Goal: Task Accomplishment & Management: Manage account settings

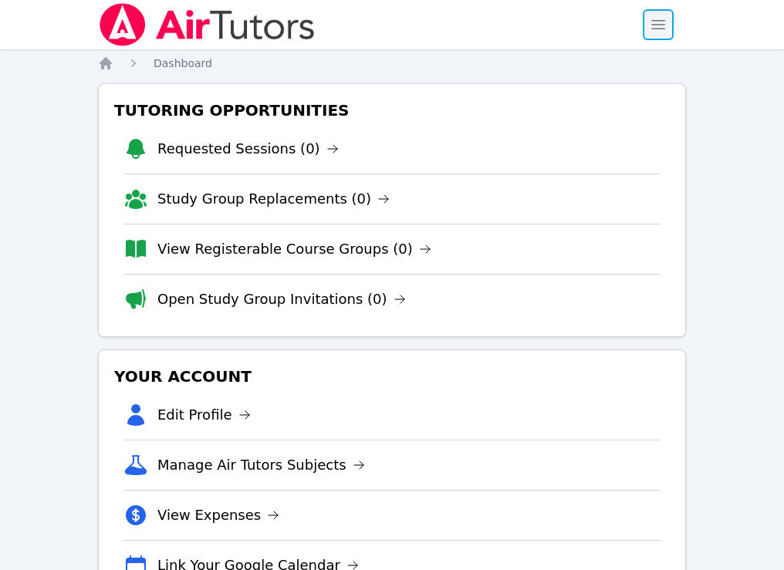
click at [653, 23] on span "button" at bounding box center [658, 25] width 34 height 34
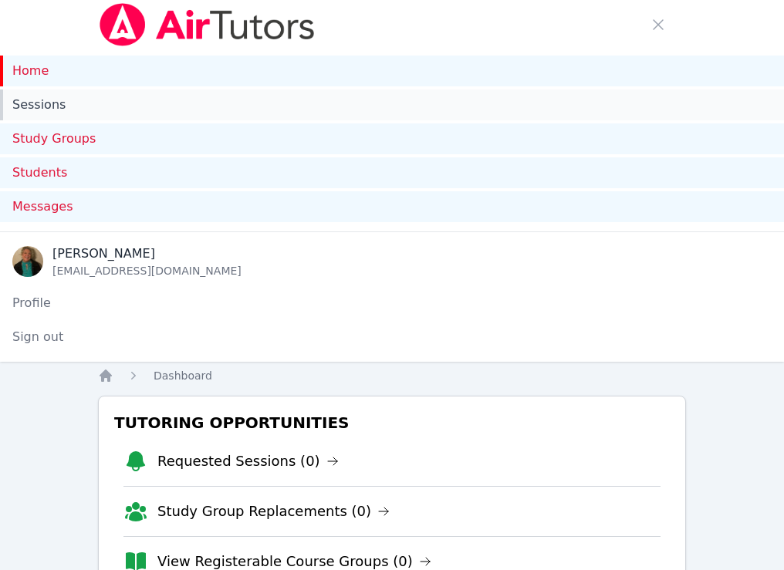
click at [40, 103] on link "Sessions" at bounding box center [392, 105] width 784 height 31
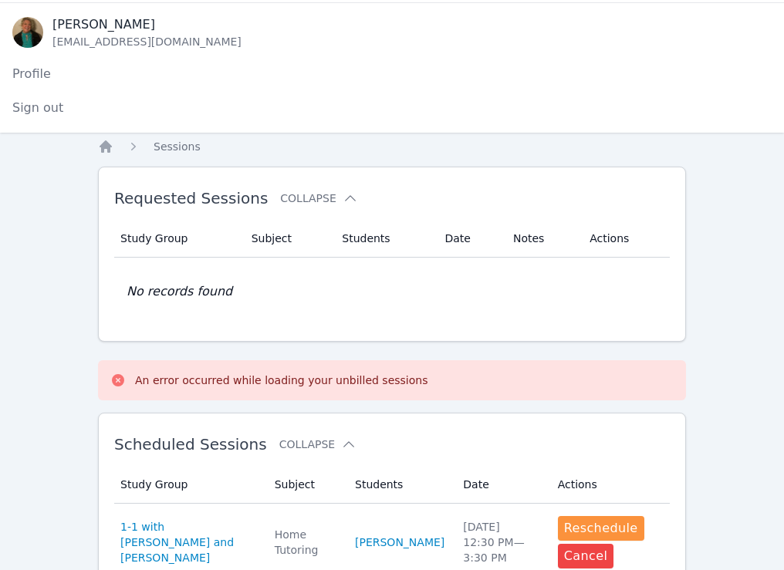
scroll to position [230, 0]
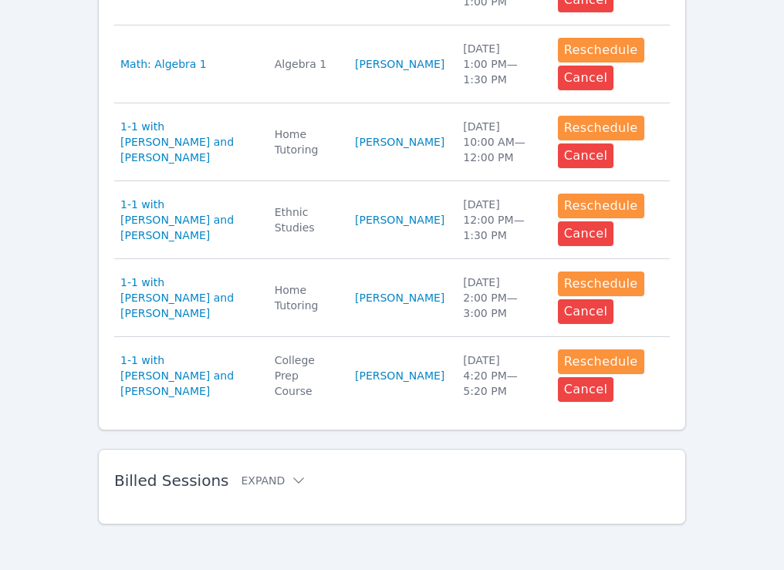
scroll to position [930, 0]
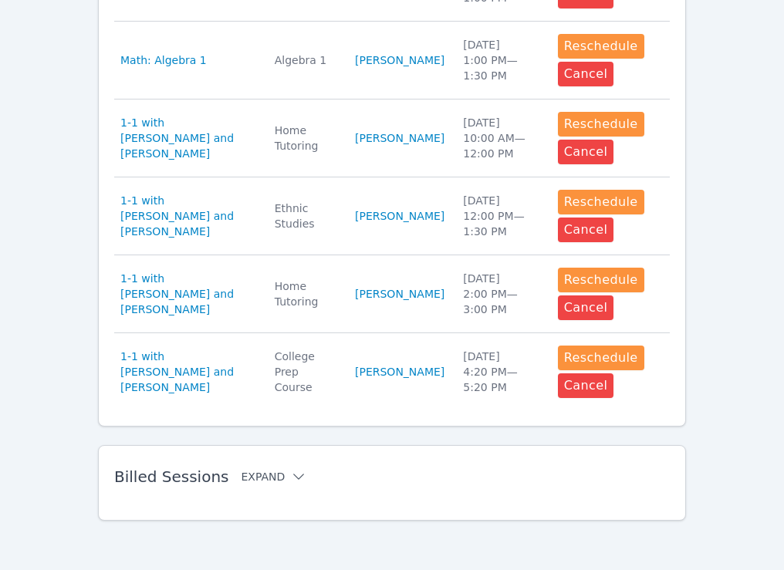
click at [266, 481] on button "Expand" at bounding box center [274, 476] width 66 height 15
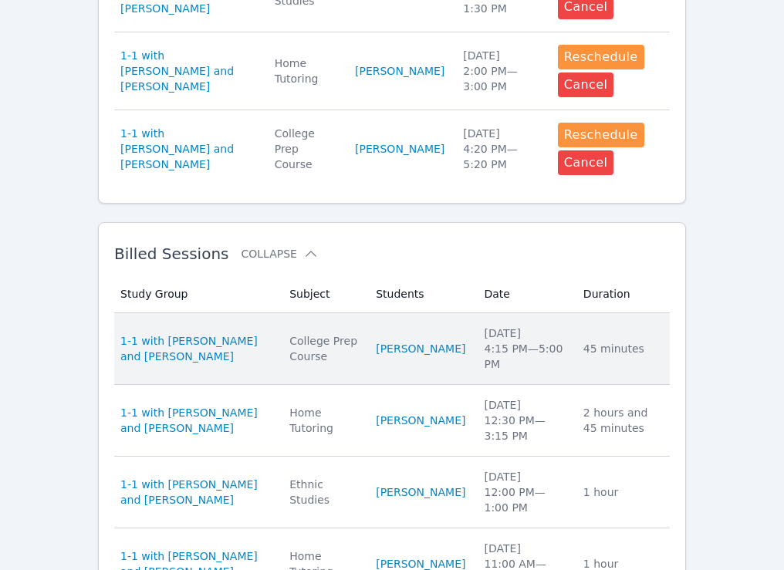
scroll to position [1156, 0]
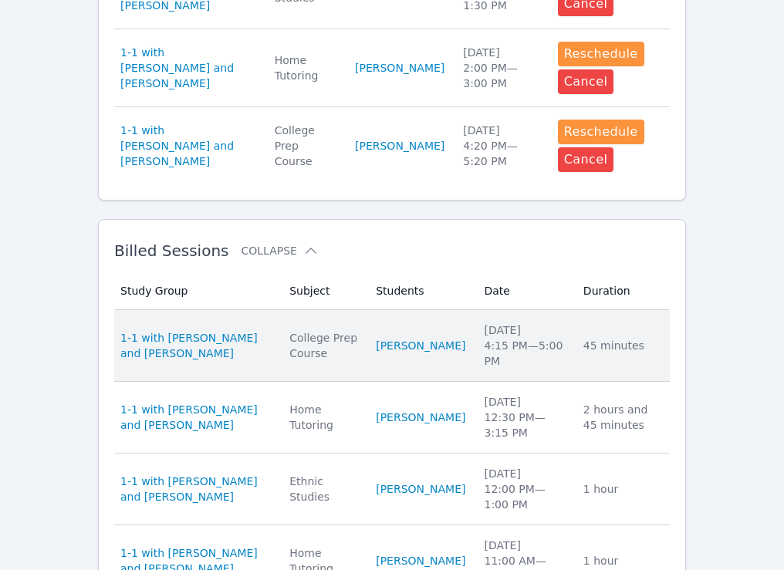
click at [611, 351] on div "45 minutes" at bounding box center [621, 345] width 77 height 15
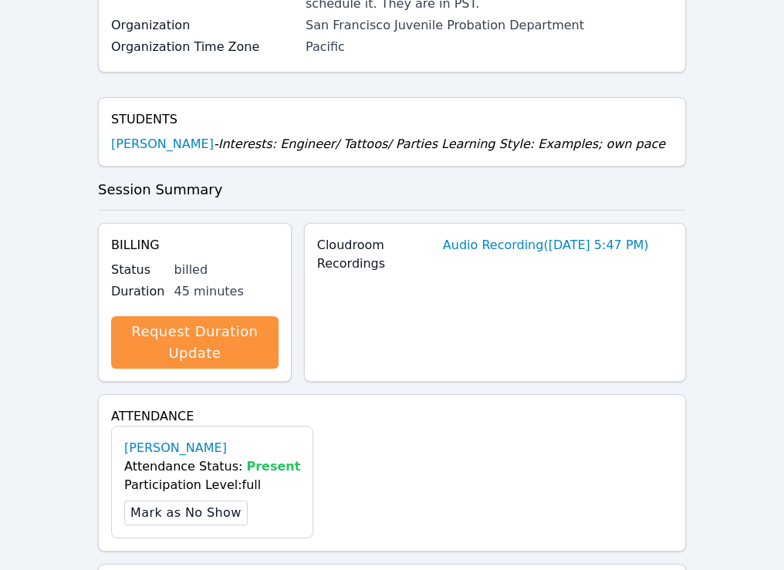
scroll to position [289, 0]
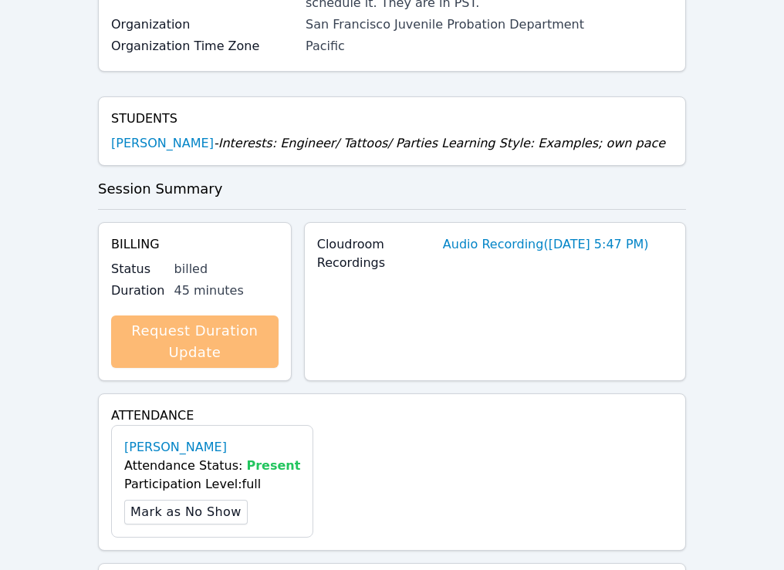
click at [162, 352] on link "Request Duration Update" at bounding box center [194, 342] width 167 height 52
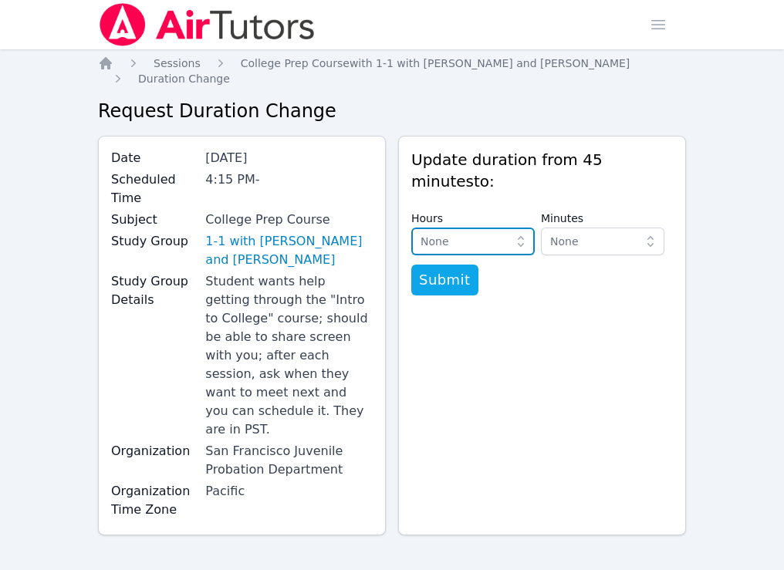
click at [498, 232] on span "None" at bounding box center [462, 241] width 83 height 19
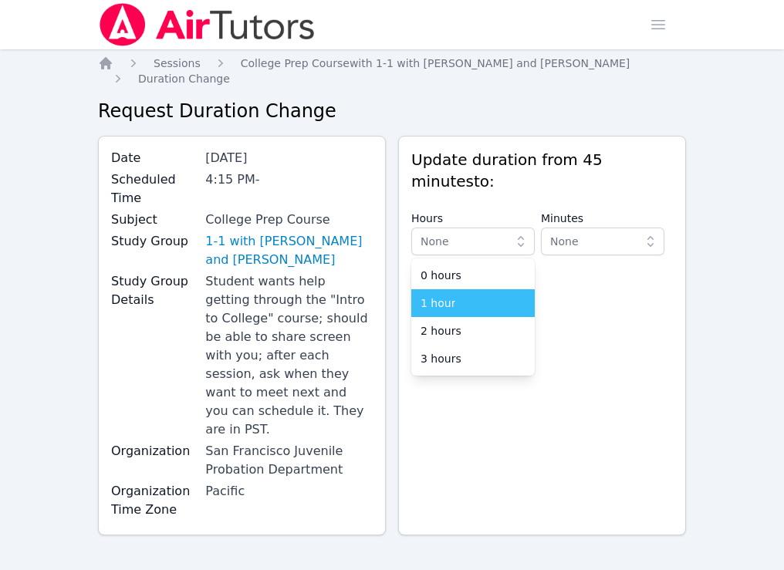
click at [473, 296] on div "1 hour" at bounding box center [473, 303] width 105 height 15
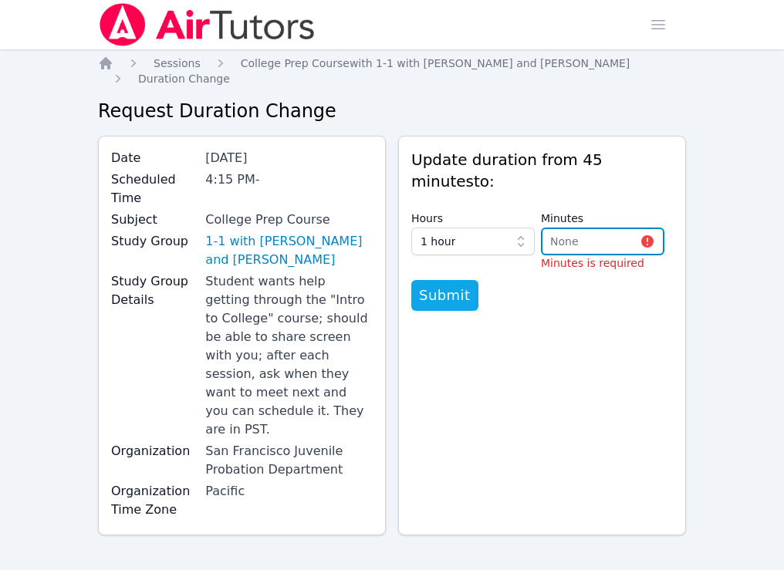
click at [567, 235] on span "None" at bounding box center [564, 241] width 29 height 12
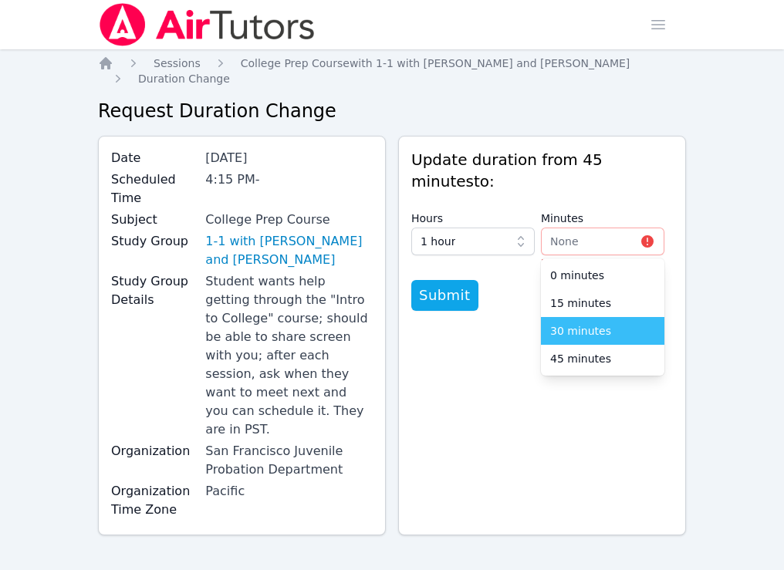
click at [574, 323] on span "30 minutes" at bounding box center [580, 330] width 61 height 15
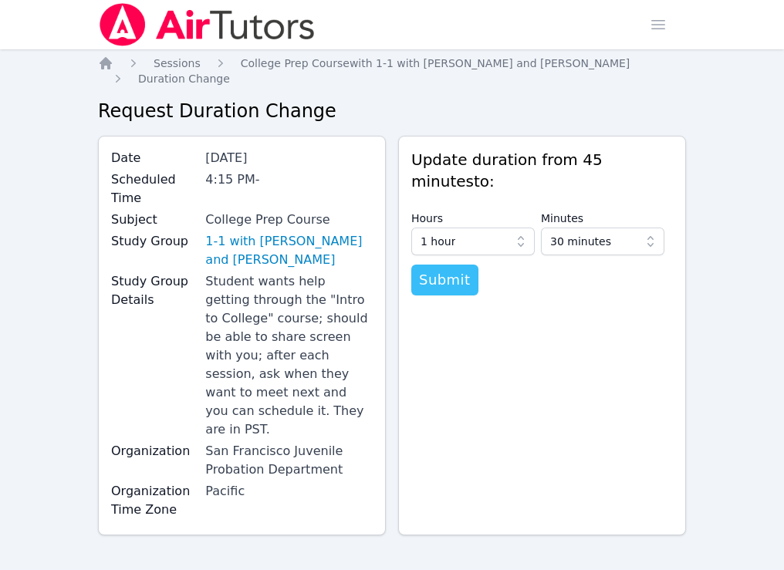
click at [432, 269] on span "Submit" at bounding box center [445, 280] width 52 height 22
